Goal: Information Seeking & Learning: Learn about a topic

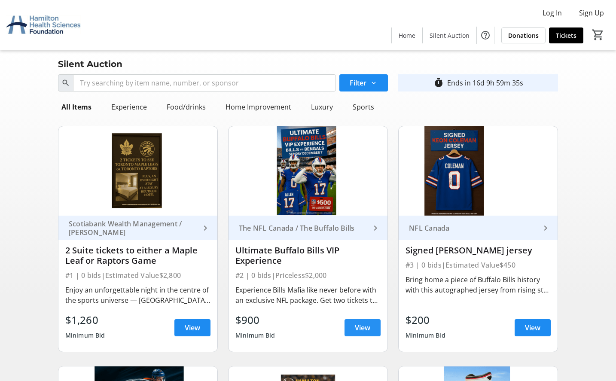
click at [362, 323] on span "View" at bounding box center [362, 327] width 15 height 10
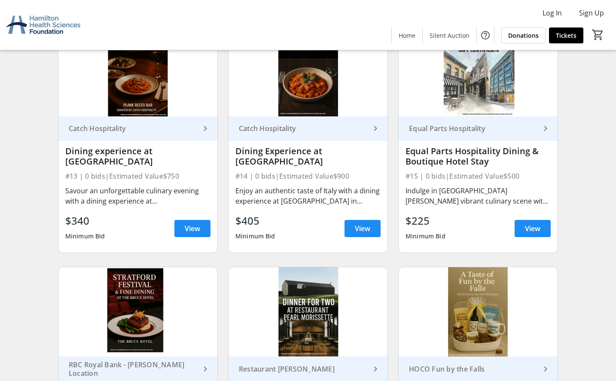
scroll to position [1060, 0]
click at [529, 230] on span "View" at bounding box center [532, 228] width 15 height 10
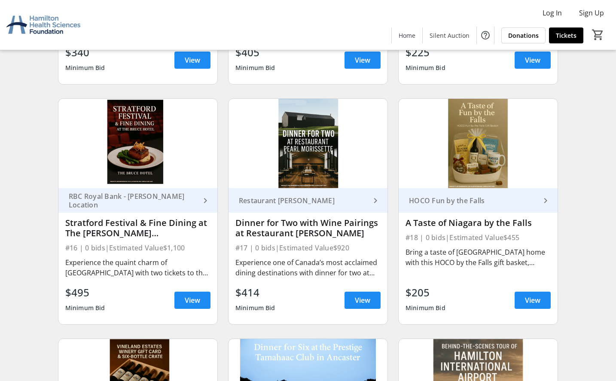
scroll to position [1232, 0]
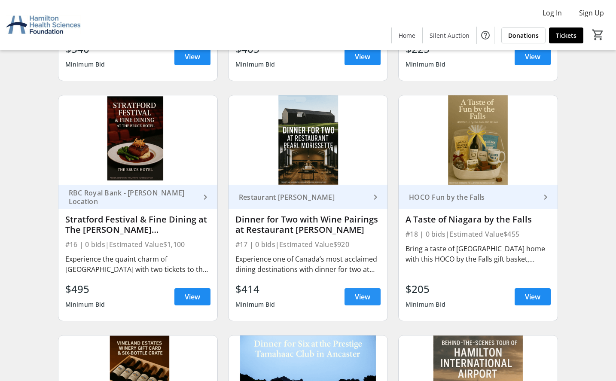
click at [367, 293] on span "View" at bounding box center [362, 297] width 15 height 10
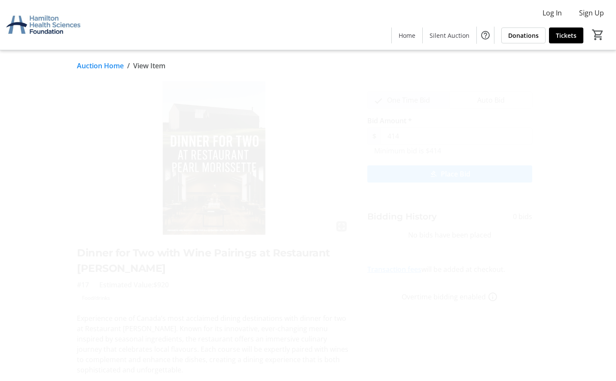
scroll to position [43, 0]
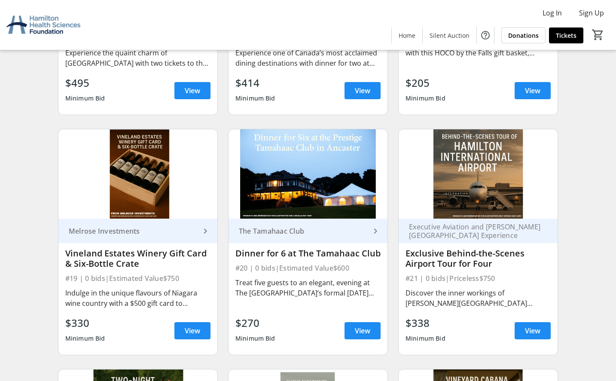
scroll to position [1446, 0]
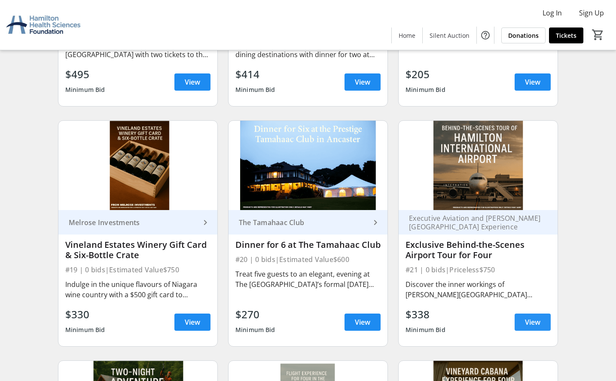
click at [526, 317] on span "View" at bounding box center [532, 322] width 15 height 10
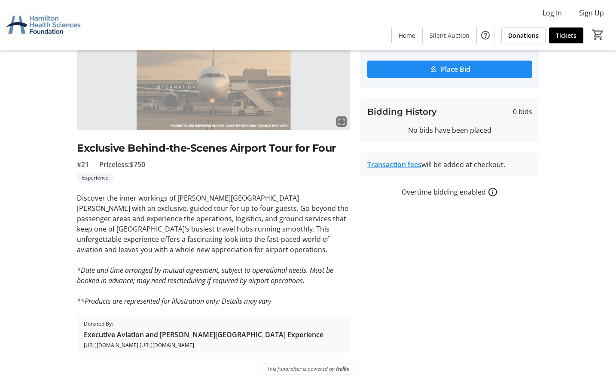
scroll to position [108, 0]
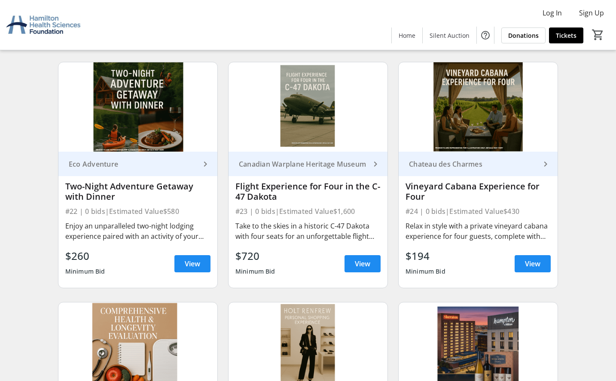
scroll to position [1747, 0]
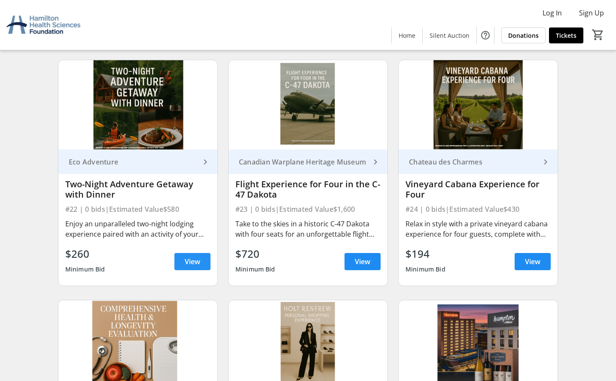
click at [185, 256] on span "View" at bounding box center [192, 261] width 15 height 10
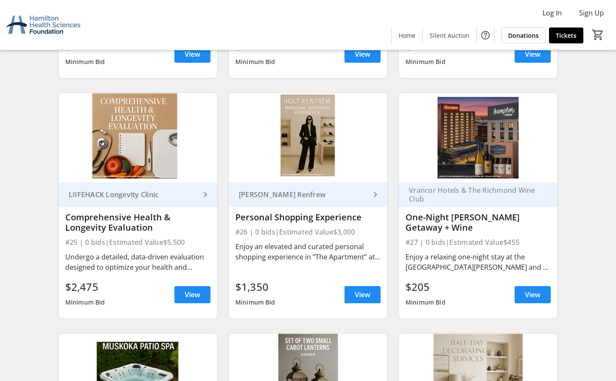
scroll to position [1962, 0]
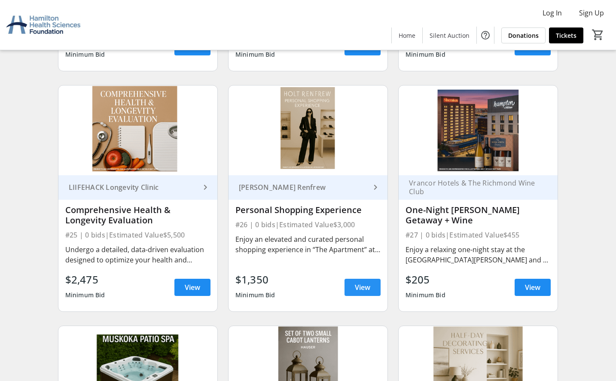
click at [371, 289] on span at bounding box center [362, 287] width 36 height 21
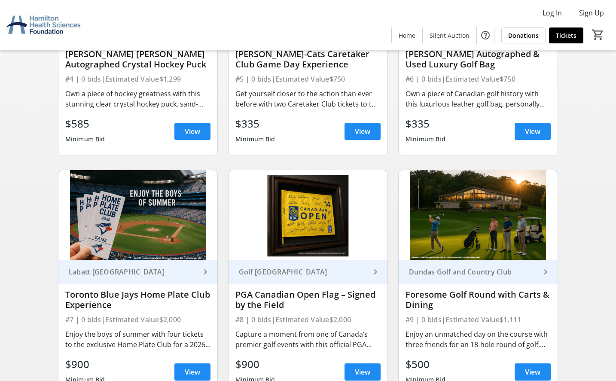
scroll to position [515, 0]
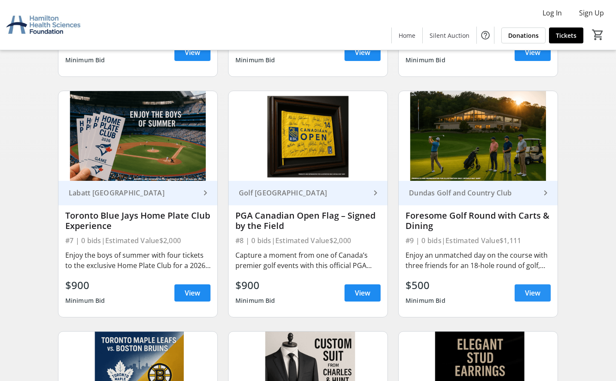
click at [548, 293] on span at bounding box center [532, 293] width 36 height 21
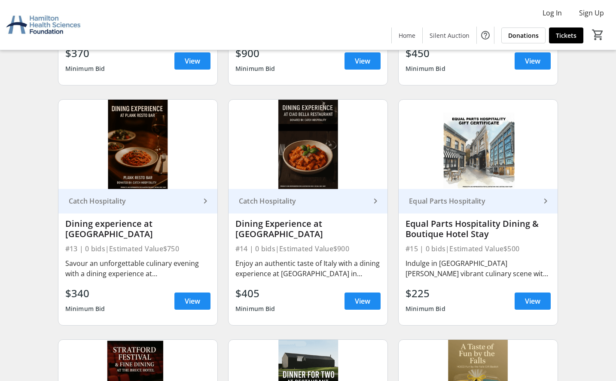
scroll to position [988, 0]
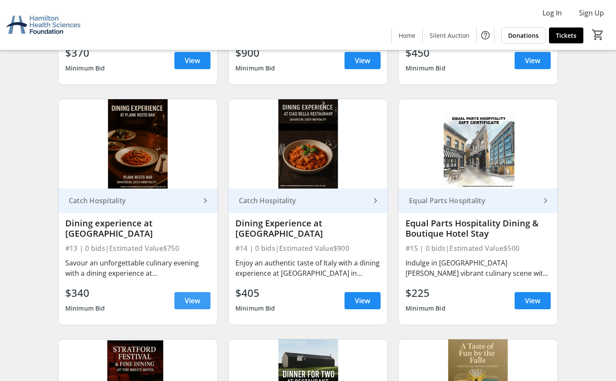
click at [196, 298] on span "View" at bounding box center [192, 300] width 15 height 10
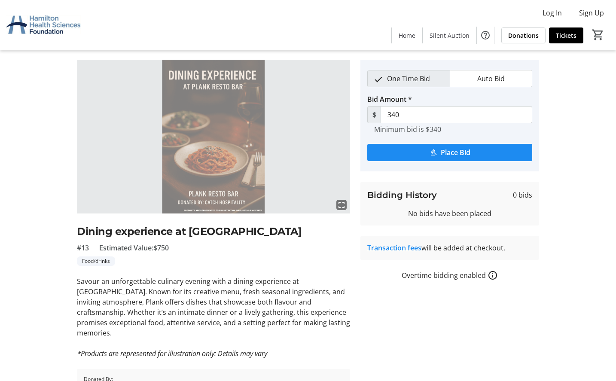
scroll to position [74, 0]
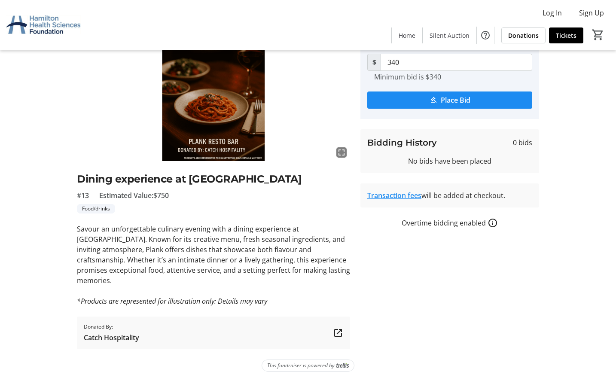
click at [342, 330] on mat-icon at bounding box center [338, 333] width 10 height 10
